Goal: Information Seeking & Learning: Learn about a topic

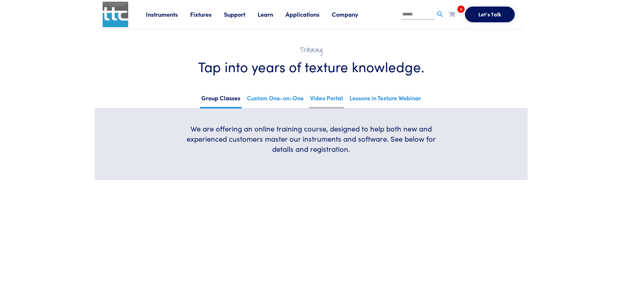
click at [327, 100] on link "Video Portal" at bounding box center [326, 100] width 35 height 16
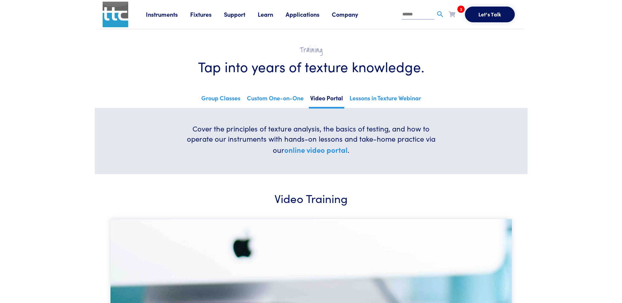
click at [346, 16] on link "Company" at bounding box center [351, 14] width 39 height 8
click at [151, 133] on section "Cover the principles of texture analysis, the basics of testing, and how to ope…" at bounding box center [311, 141] width 433 height 66
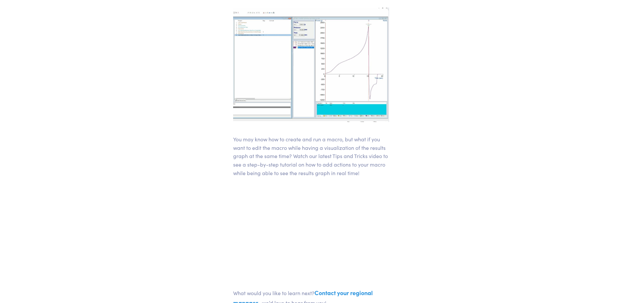
scroll to position [135, 0]
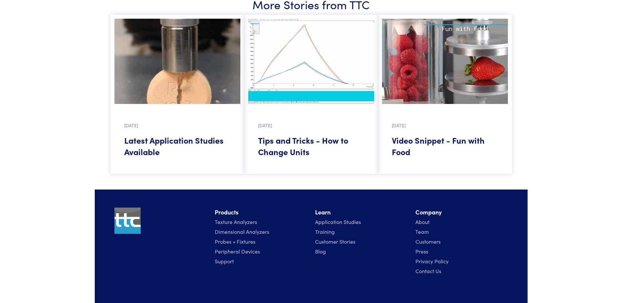
scroll to position [580, 0]
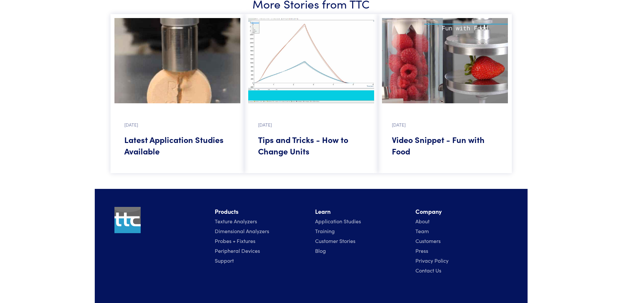
click at [298, 146] on h5 "Tips and Tricks - How to Change Units" at bounding box center [311, 145] width 106 height 23
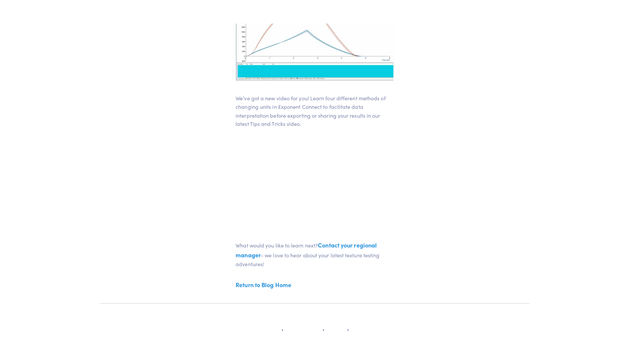
scroll to position [169, 0]
